Goal: Check status: Check status

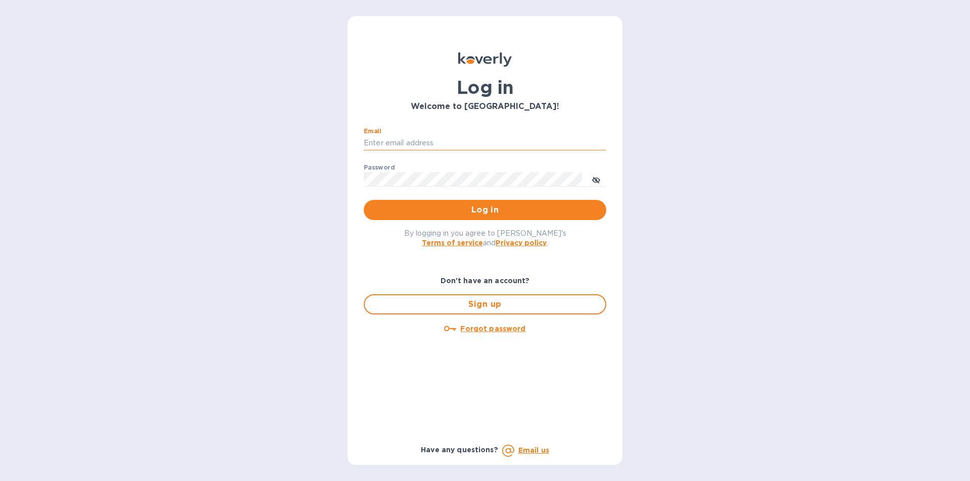
click at [417, 142] on input "Email" at bounding box center [485, 143] width 242 height 15
paste input "[EMAIL_ADDRESS][DOMAIN_NAME]"
type input "[EMAIL_ADDRESS][DOMAIN_NAME]"
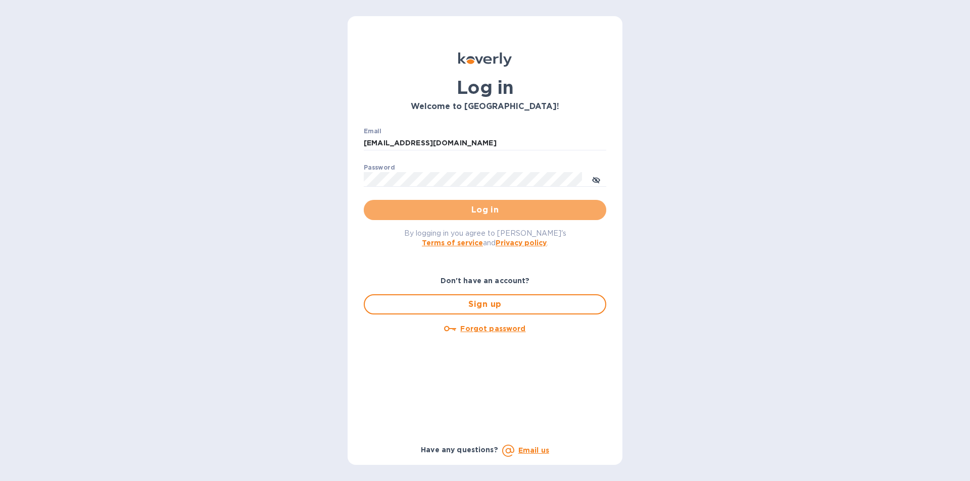
drag, startPoint x: 451, startPoint y: 208, endPoint x: 516, endPoint y: 213, distance: 65.4
click at [455, 208] on span "Log in" at bounding box center [485, 210] width 226 height 12
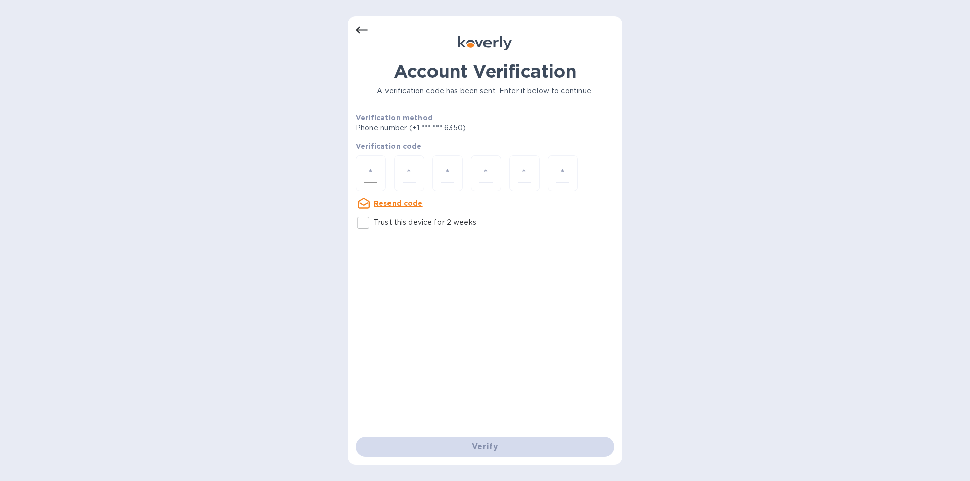
click at [367, 165] on input "number" at bounding box center [370, 173] width 13 height 19
type input "9"
type input "2"
type input "6"
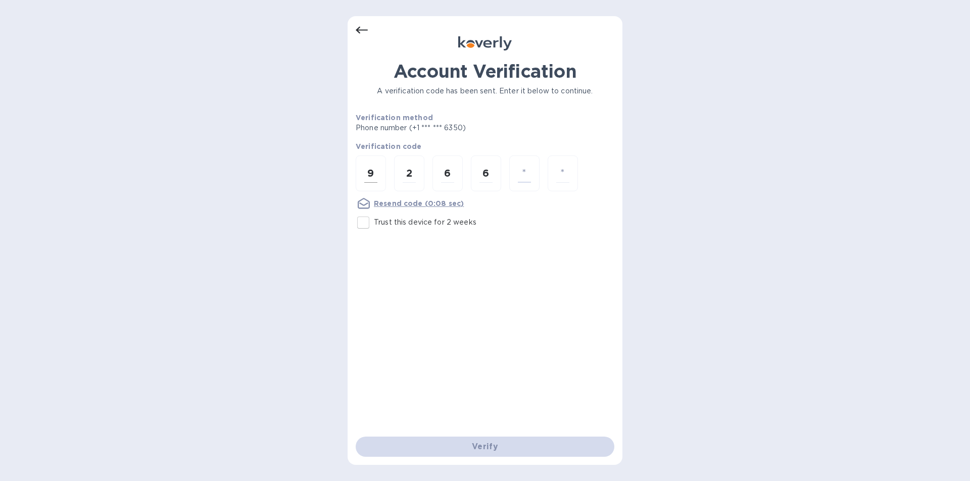
type input "2"
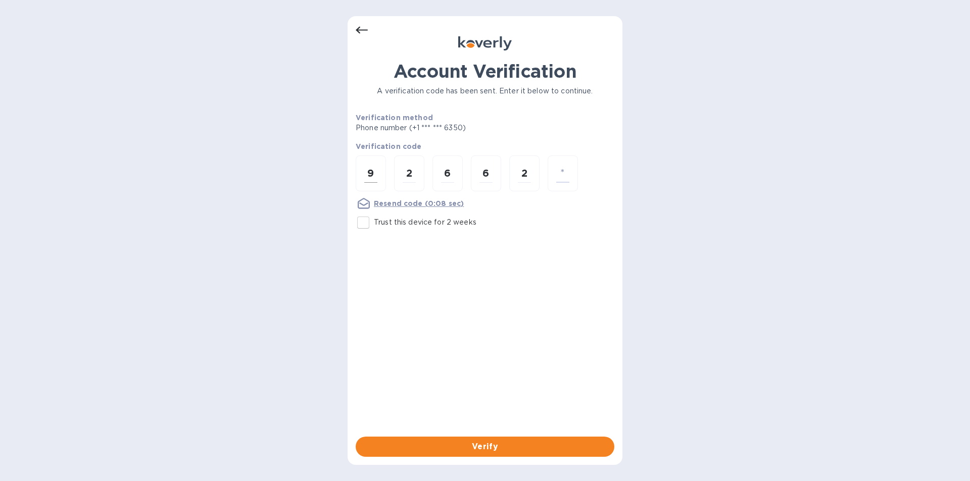
type input "2"
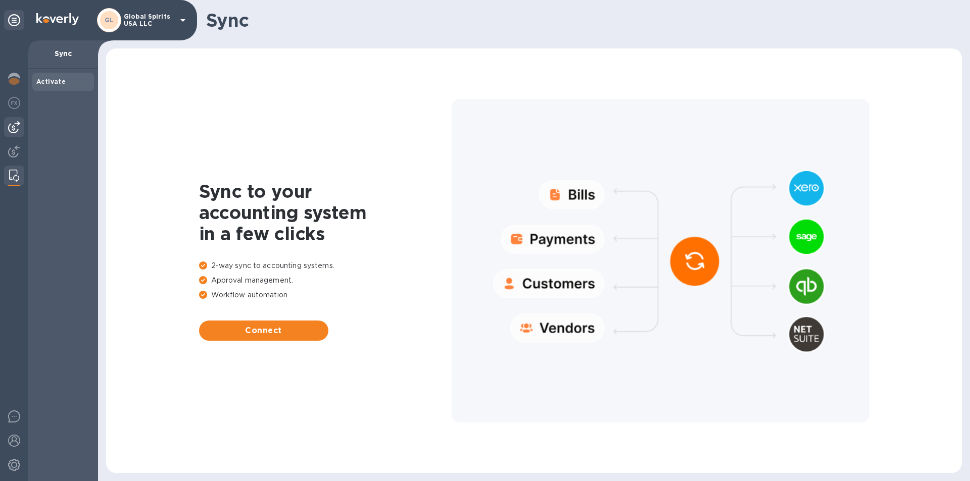
click at [15, 123] on img at bounding box center [14, 127] width 12 height 12
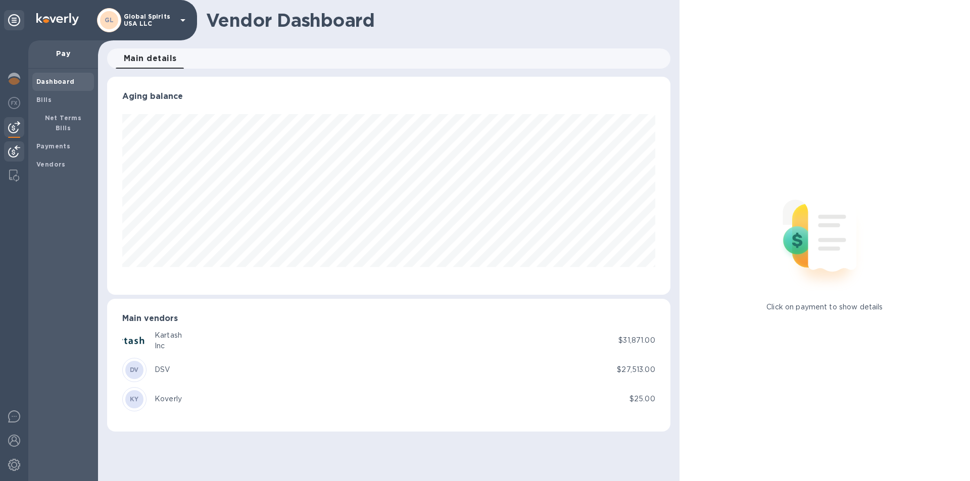
scroll to position [218, 563]
click at [10, 150] on img at bounding box center [14, 151] width 12 height 12
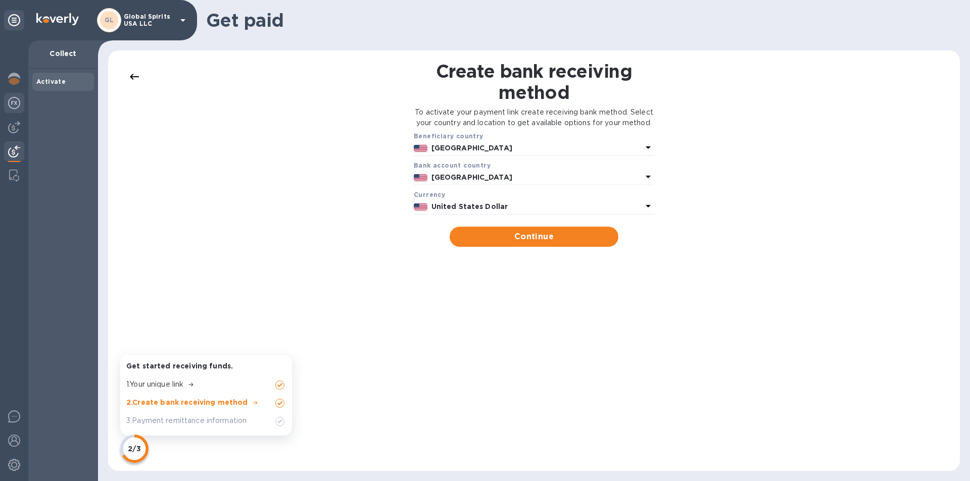
click at [11, 103] on img at bounding box center [14, 103] width 12 height 12
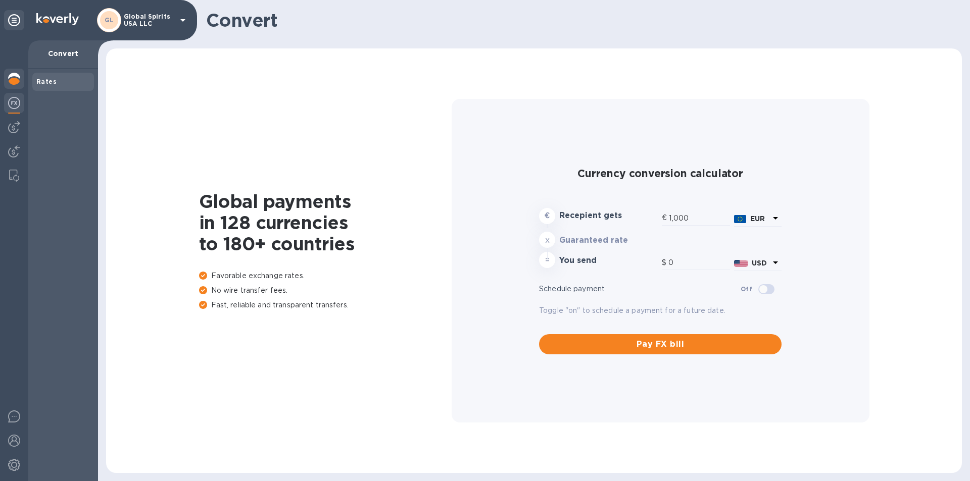
type input "1,179.58"
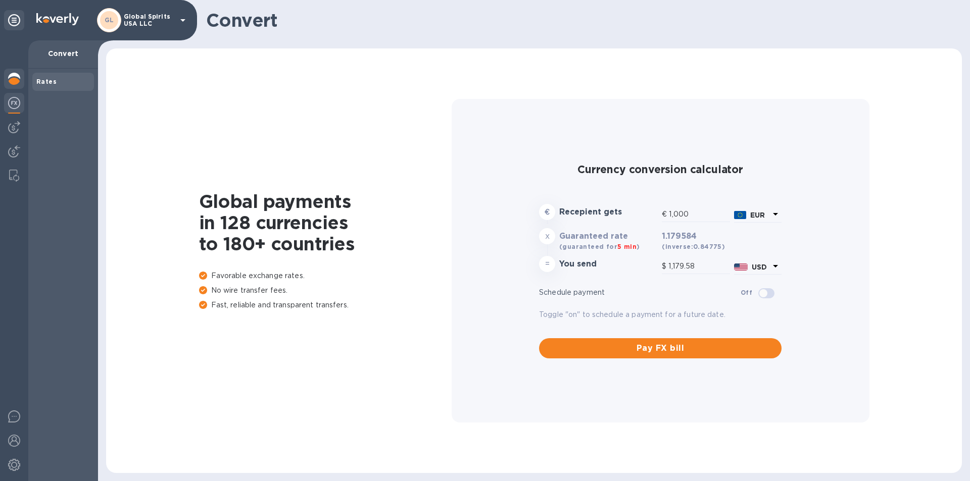
click at [16, 75] on img at bounding box center [14, 79] width 12 height 12
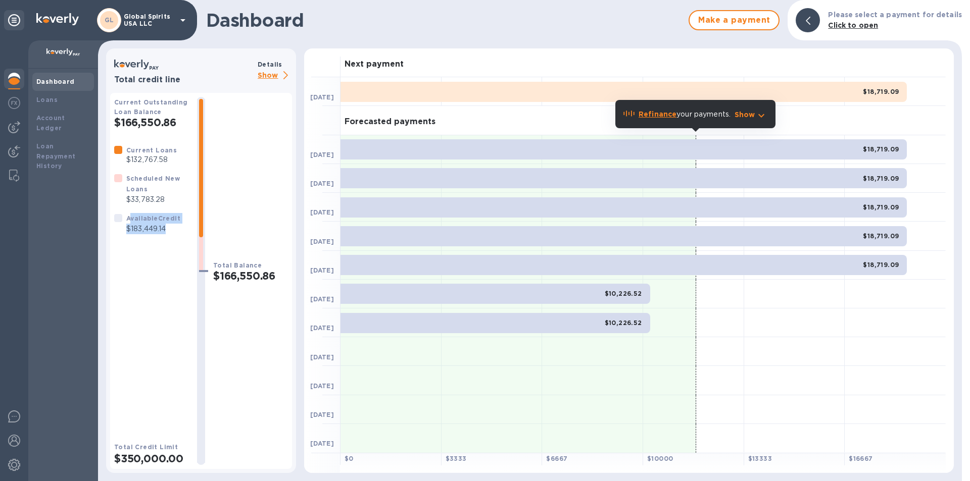
drag, startPoint x: 131, startPoint y: 216, endPoint x: 169, endPoint y: 235, distance: 42.5
click at [169, 235] on div "Available Credit $183,449.14" at bounding box center [153, 223] width 58 height 25
click at [164, 257] on div "Current Loans $132,767.58 Scheduled New Loans $33,783.28 Available Credit $183,…" at bounding box center [151, 285] width 75 height 281
drag, startPoint x: 126, startPoint y: 218, endPoint x: 176, endPoint y: 233, distance: 52.1
click at [176, 233] on div "Available Credit $183,449.14" at bounding box center [153, 223] width 58 height 25
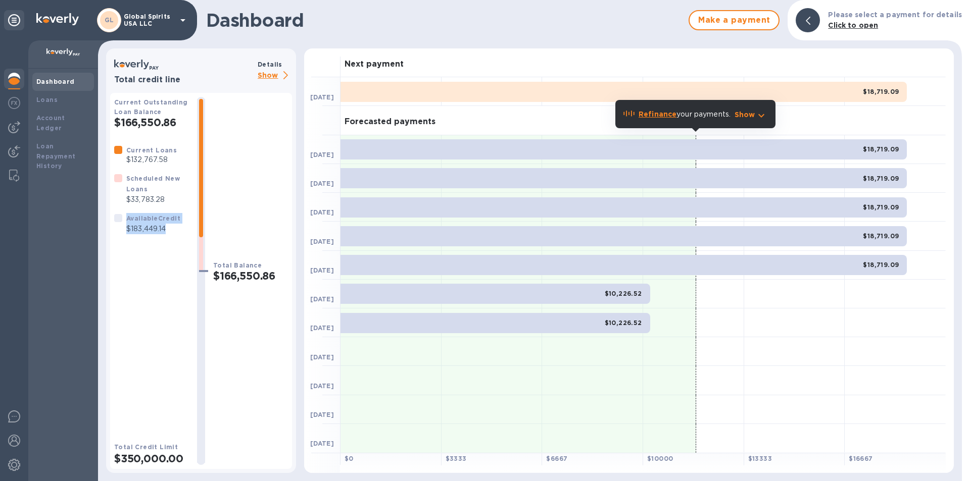
click at [165, 279] on div "Current Loans $132,767.58 Scheduled New Loans $33,783.28 Available Credit $183,…" at bounding box center [151, 285] width 75 height 281
click at [235, 321] on div "Total Balance $166,550.86" at bounding box center [250, 281] width 75 height 368
click at [162, 295] on div "Current Loans $132,767.58 Scheduled New Loans $33,783.28 Available Credit $183,…" at bounding box center [151, 285] width 75 height 281
click at [150, 307] on div "Current Loans $132,767.58 Scheduled New Loans $33,783.28 Available Credit $183,…" at bounding box center [151, 285] width 75 height 281
drag, startPoint x: 200, startPoint y: 217, endPoint x: 201, endPoint y: 248, distance: 31.4
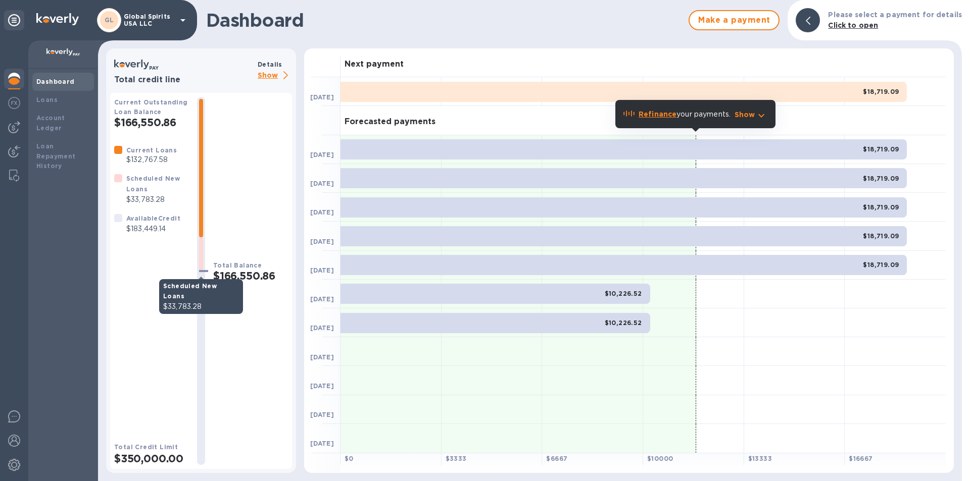
click at [201, 248] on div at bounding box center [201, 281] width 8 height 364
click at [129, 191] on b "Scheduled New Loans" at bounding box center [153, 184] width 54 height 18
click at [53, 103] on b "Loans" at bounding box center [46, 100] width 21 height 8
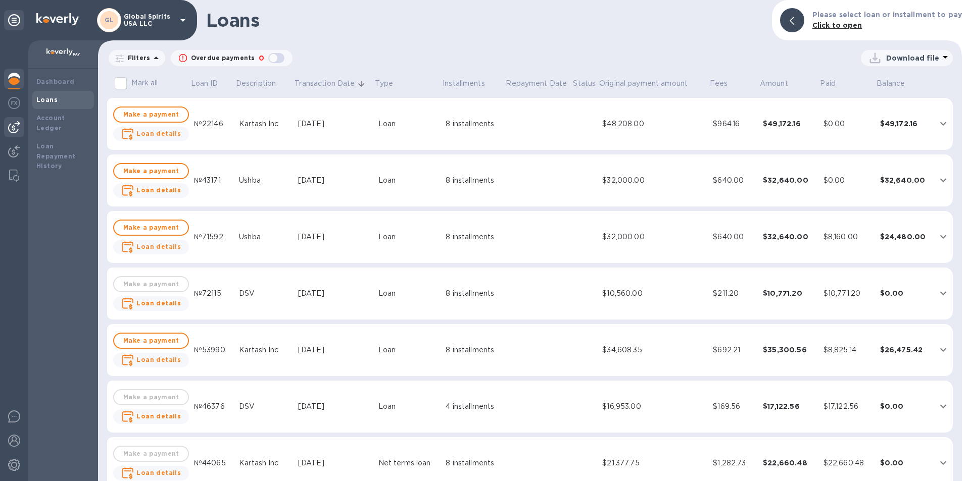
click at [14, 121] on img at bounding box center [14, 127] width 12 height 12
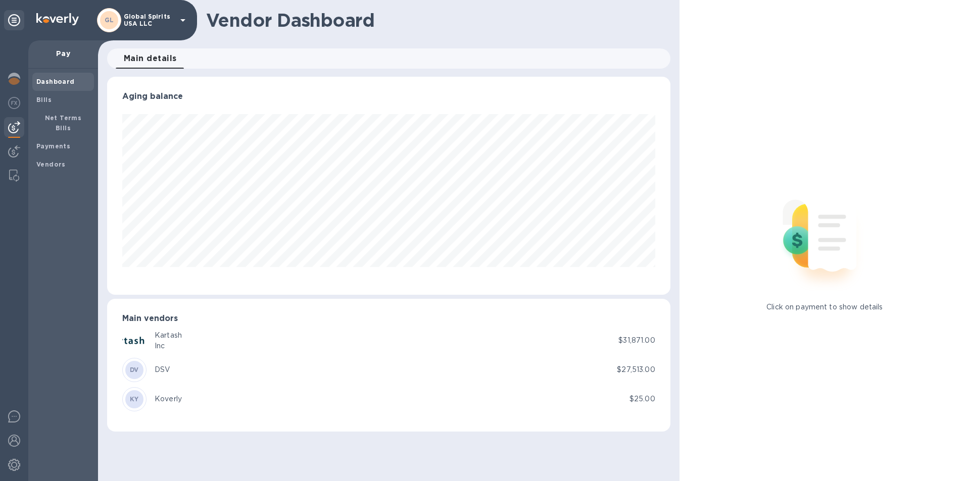
scroll to position [218, 563]
click at [50, 106] on div "Bills" at bounding box center [63, 100] width 62 height 18
